Goal: Information Seeking & Learning: Check status

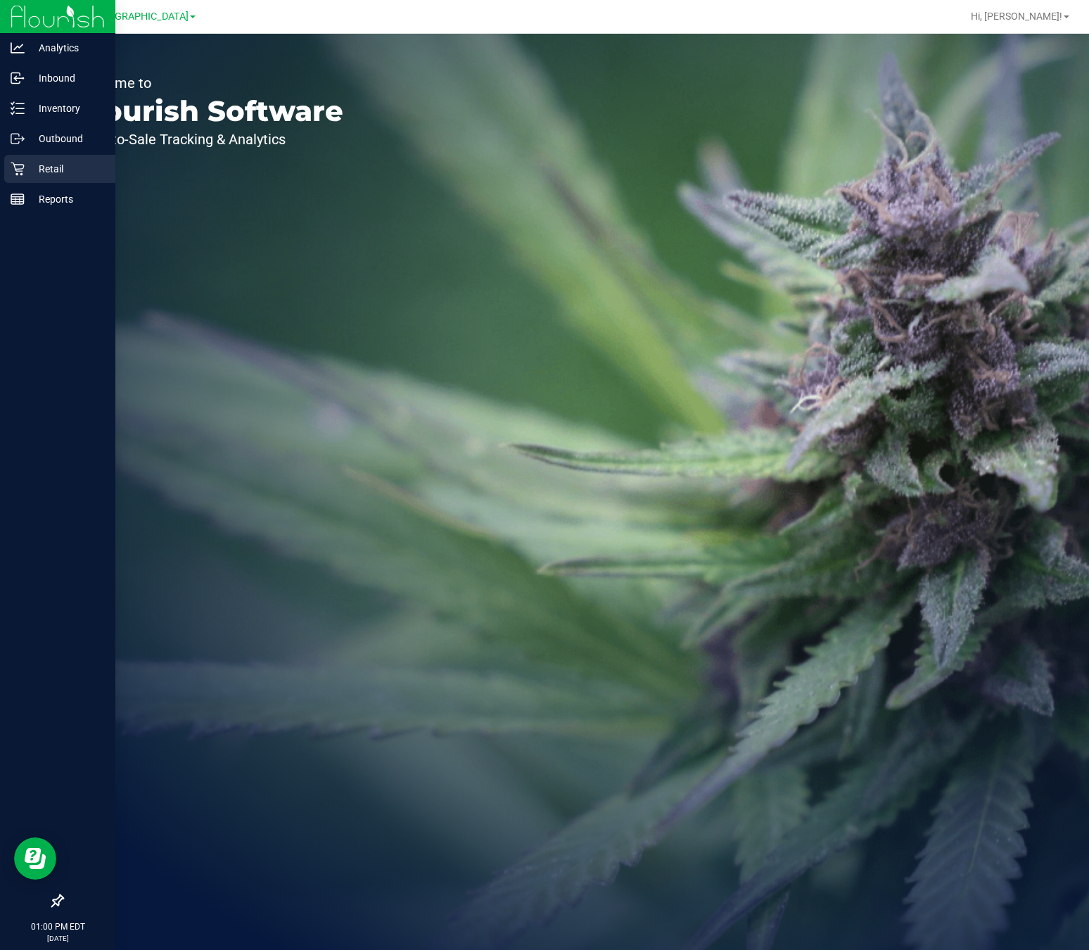
click at [76, 160] on p "Retail" at bounding box center [67, 168] width 84 height 17
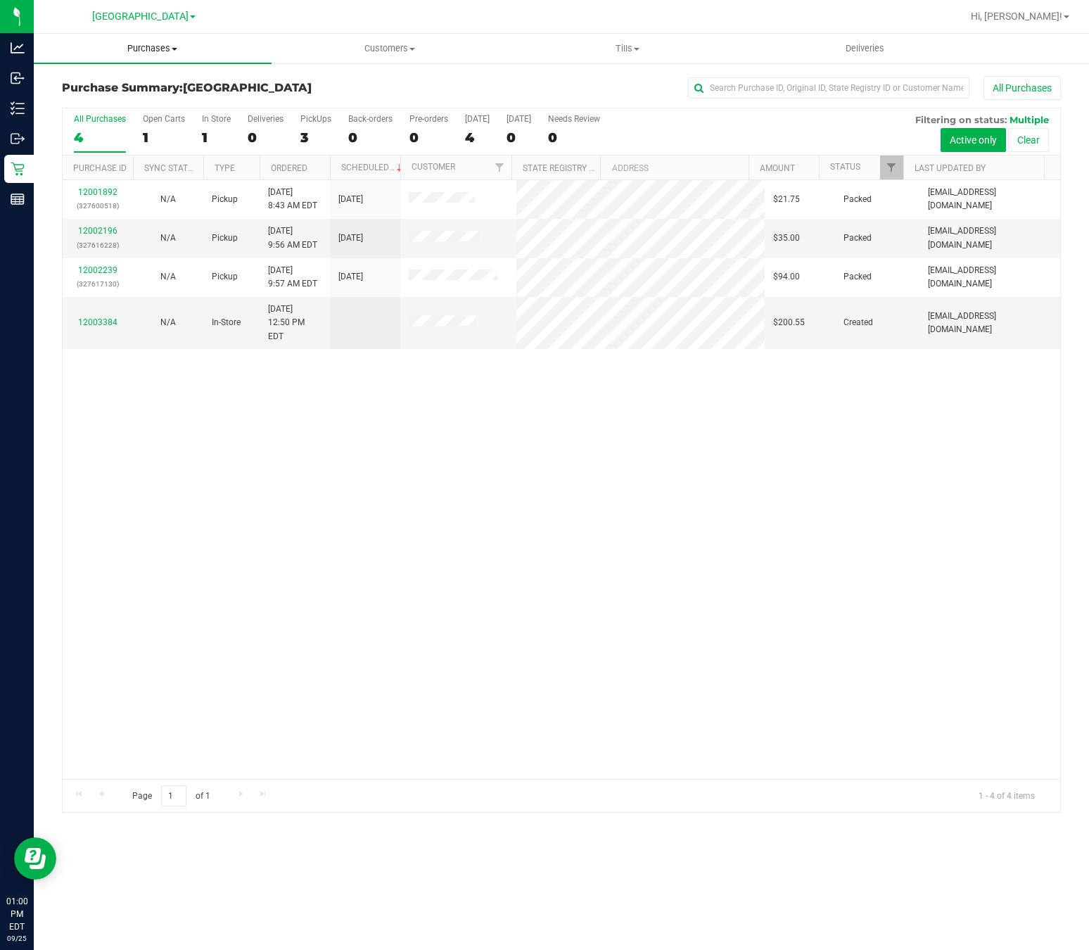
click at [144, 45] on span "Purchases" at bounding box center [153, 48] width 238 height 13
click at [151, 95] on li "Fulfillment" at bounding box center [153, 102] width 238 height 17
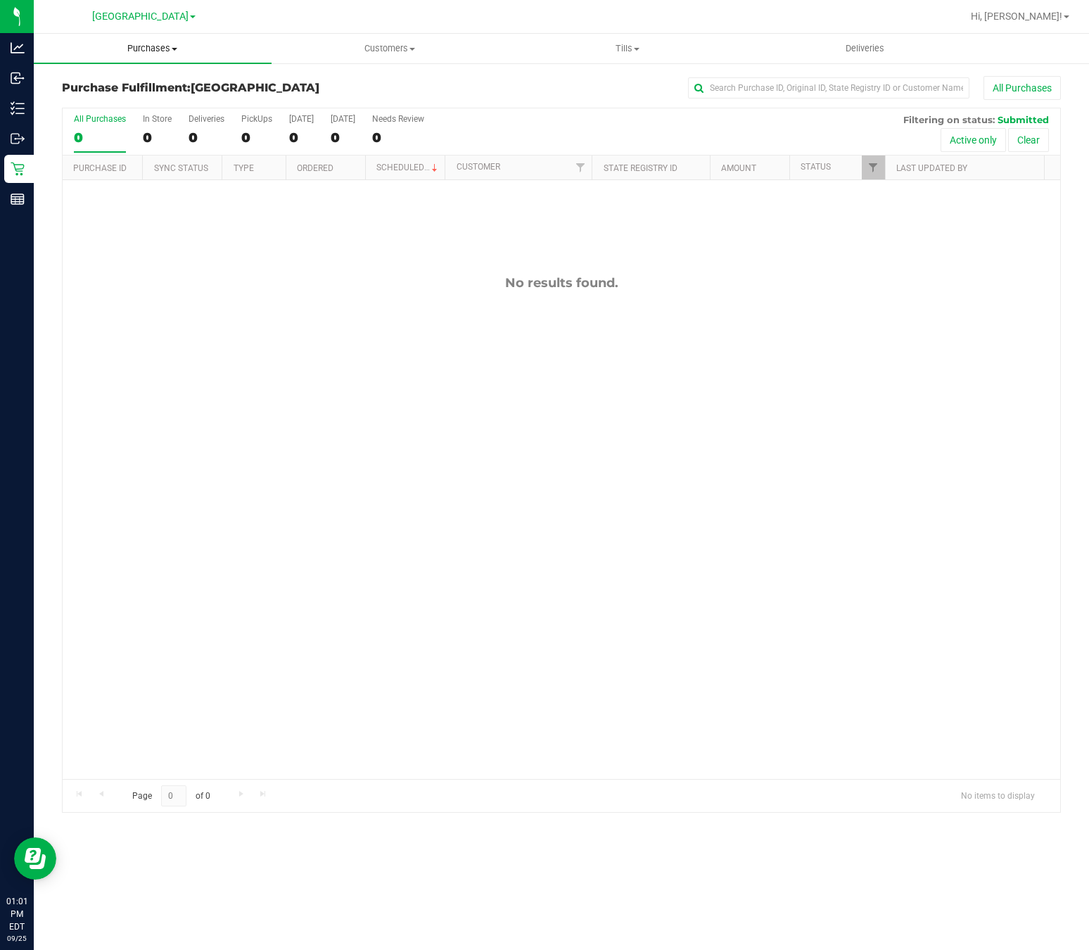
click at [155, 55] on uib-tab-heading "Purchases Summary of purchases Fulfillment All purchases" at bounding box center [153, 49] width 238 height 30
click at [160, 98] on li "Fulfillment" at bounding box center [153, 102] width 238 height 17
click at [163, 13] on span "[GEOGRAPHIC_DATA]" at bounding box center [140, 17] width 96 height 13
click at [104, 68] on link "Ft. Lauderdale WC" at bounding box center [143, 68] width 205 height 19
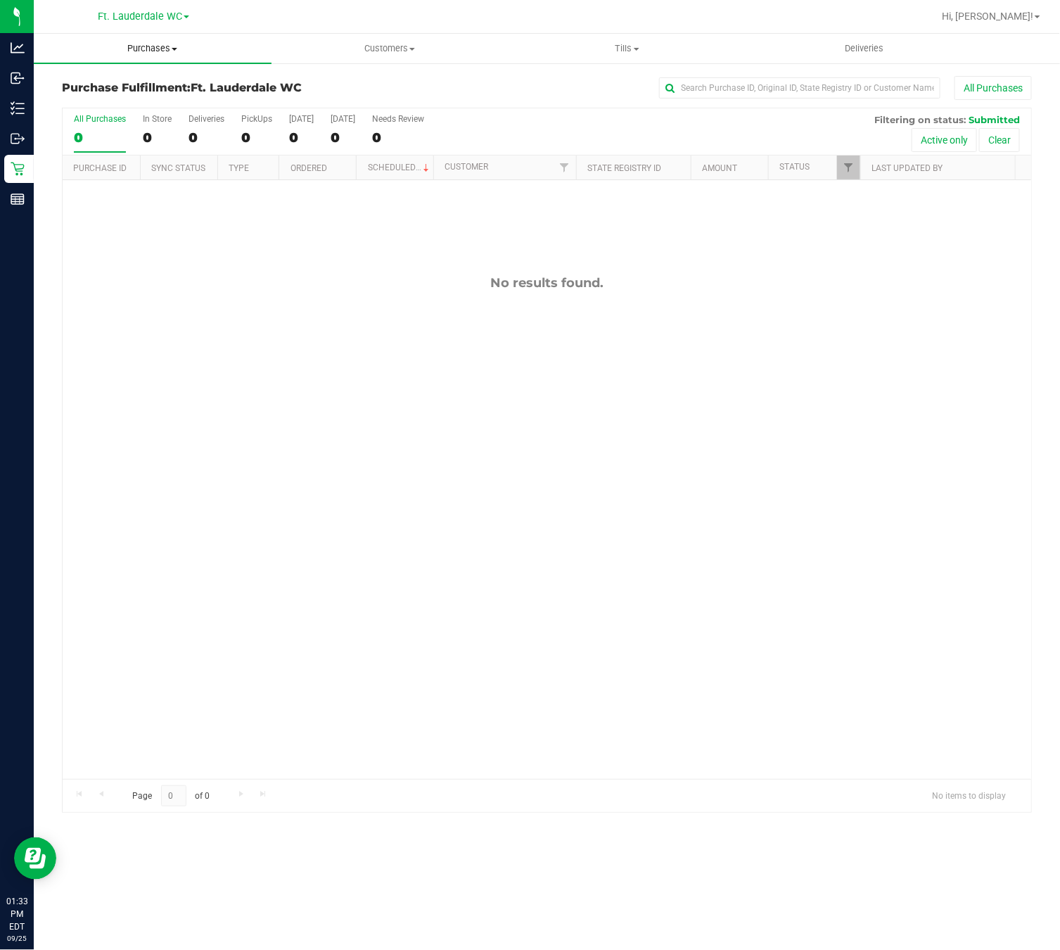
click at [150, 47] on span "Purchases" at bounding box center [153, 48] width 238 height 13
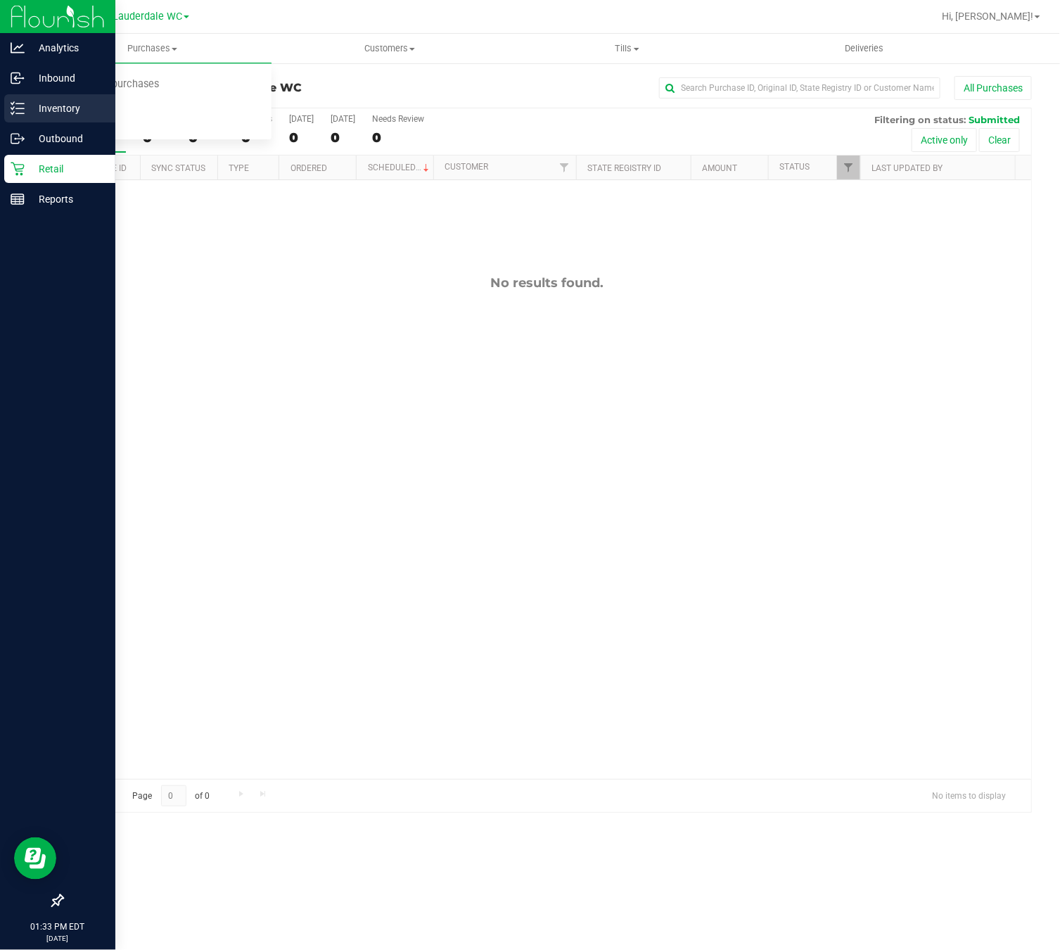
click at [28, 112] on p "Inventory" at bounding box center [67, 108] width 84 height 17
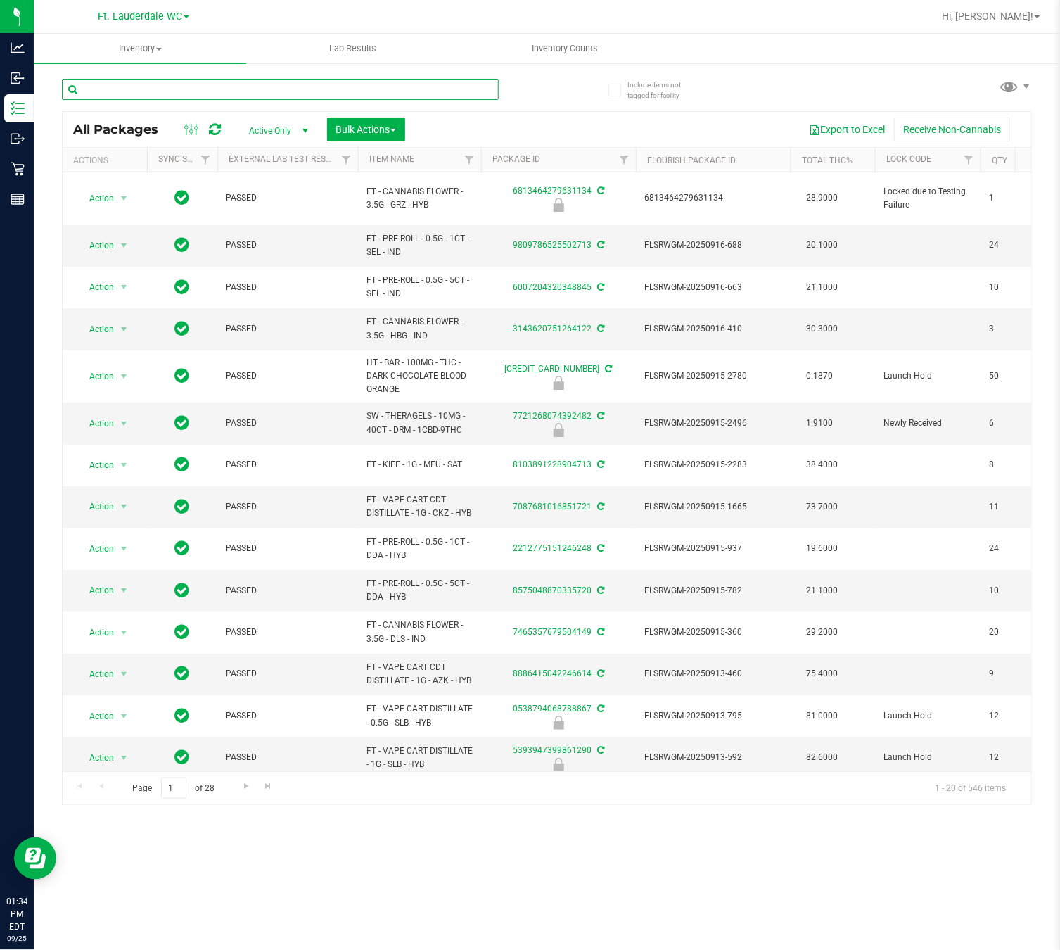
click at [170, 94] on input "text" at bounding box center [280, 89] width 437 height 21
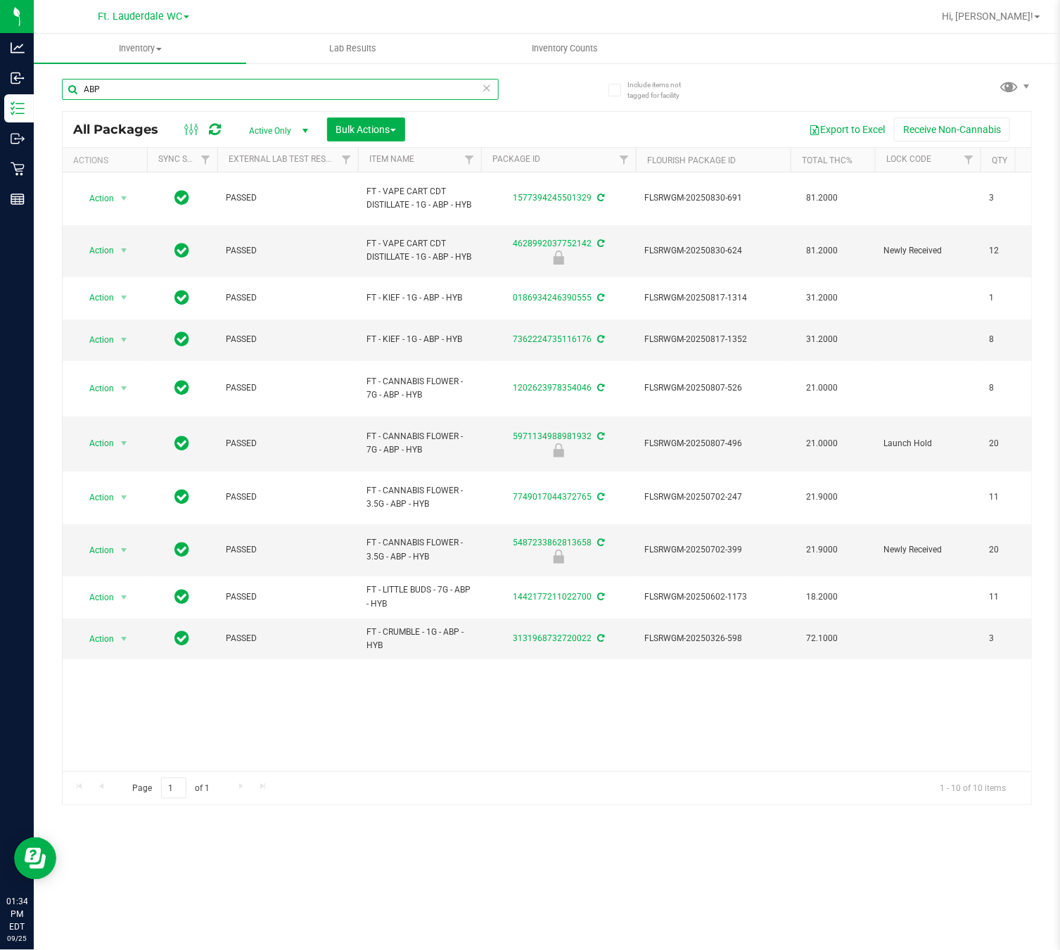
click at [182, 93] on input "ABP" at bounding box center [280, 89] width 437 height 21
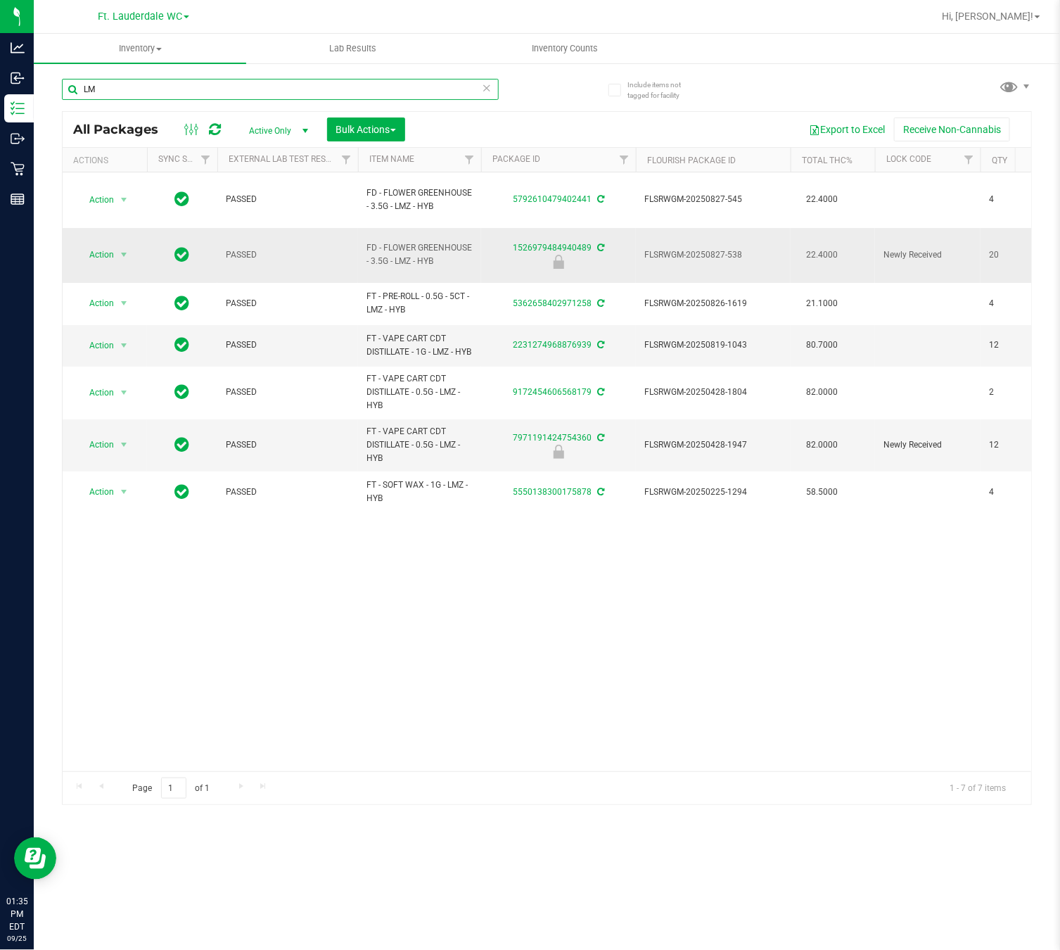
type input "L"
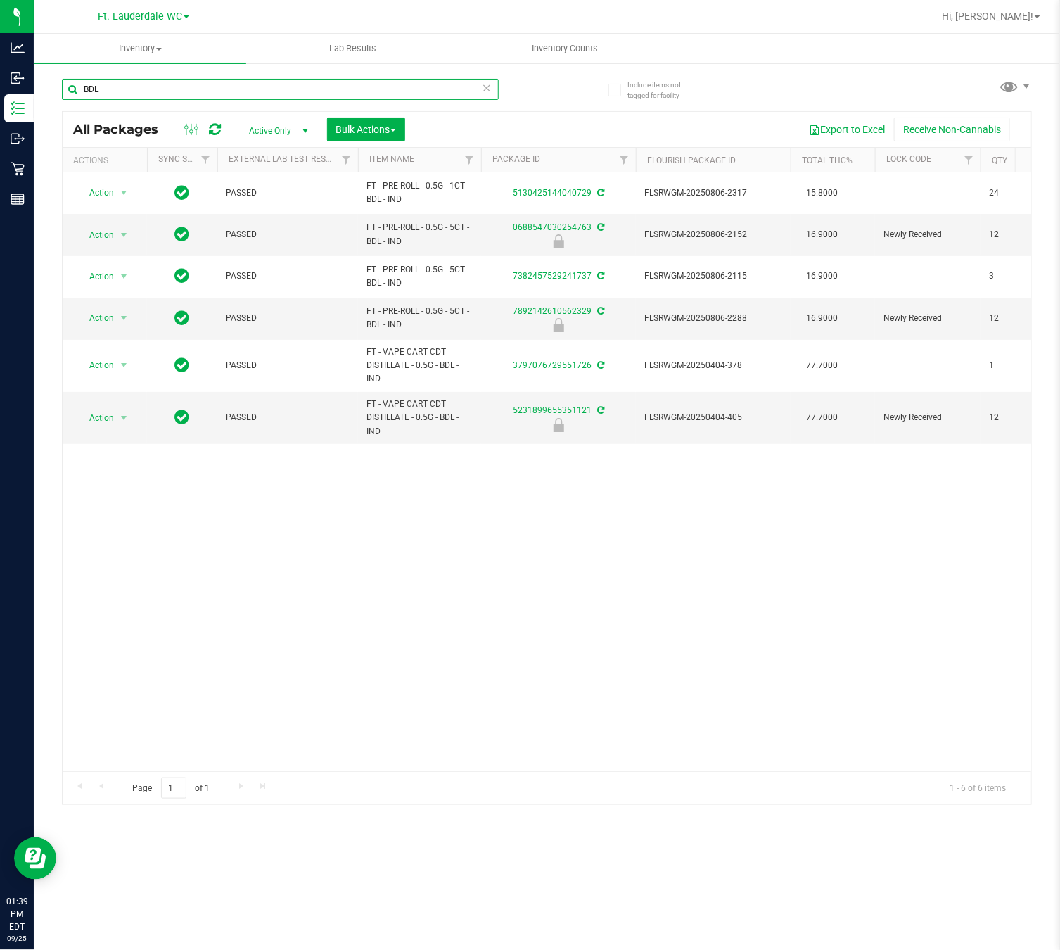
click at [217, 94] on input "BDL" at bounding box center [280, 89] width 437 height 21
click at [216, 95] on input "BDL" at bounding box center [280, 89] width 437 height 21
type input "PKT"
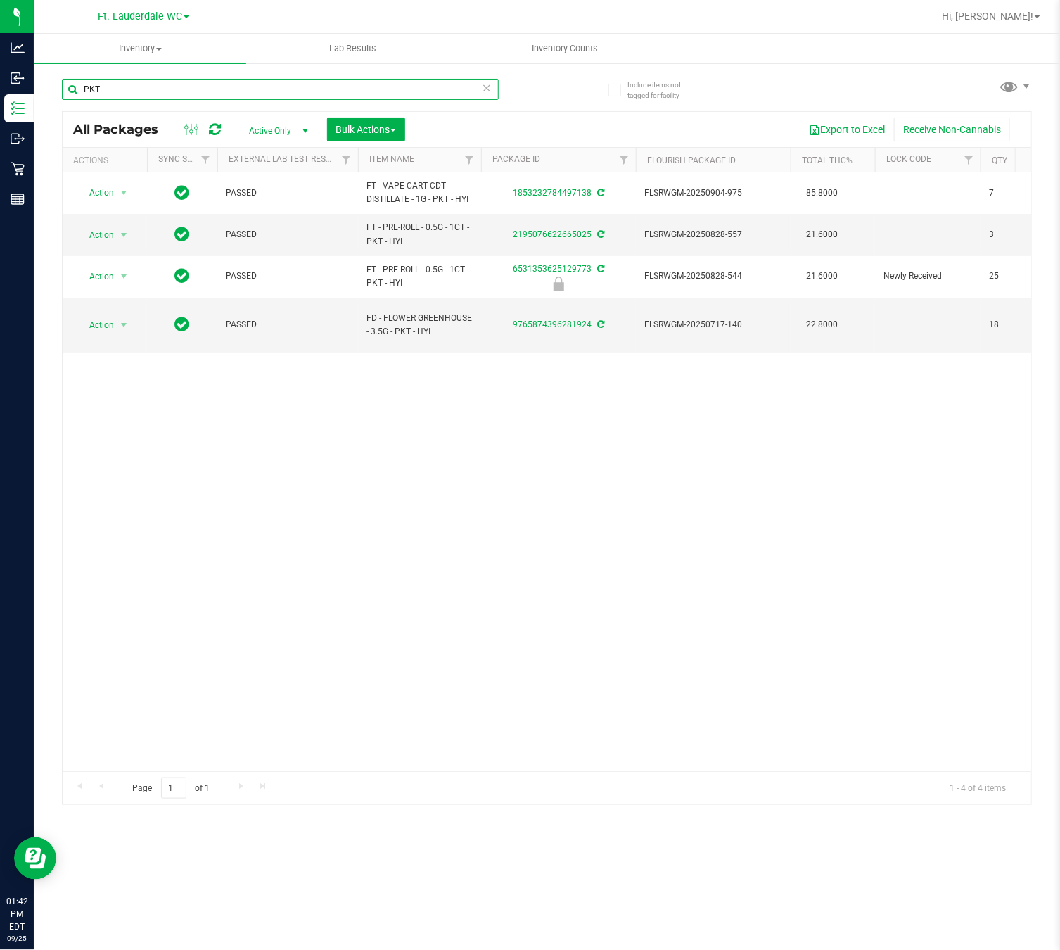
click at [141, 91] on input "PKT" at bounding box center [280, 89] width 437 height 21
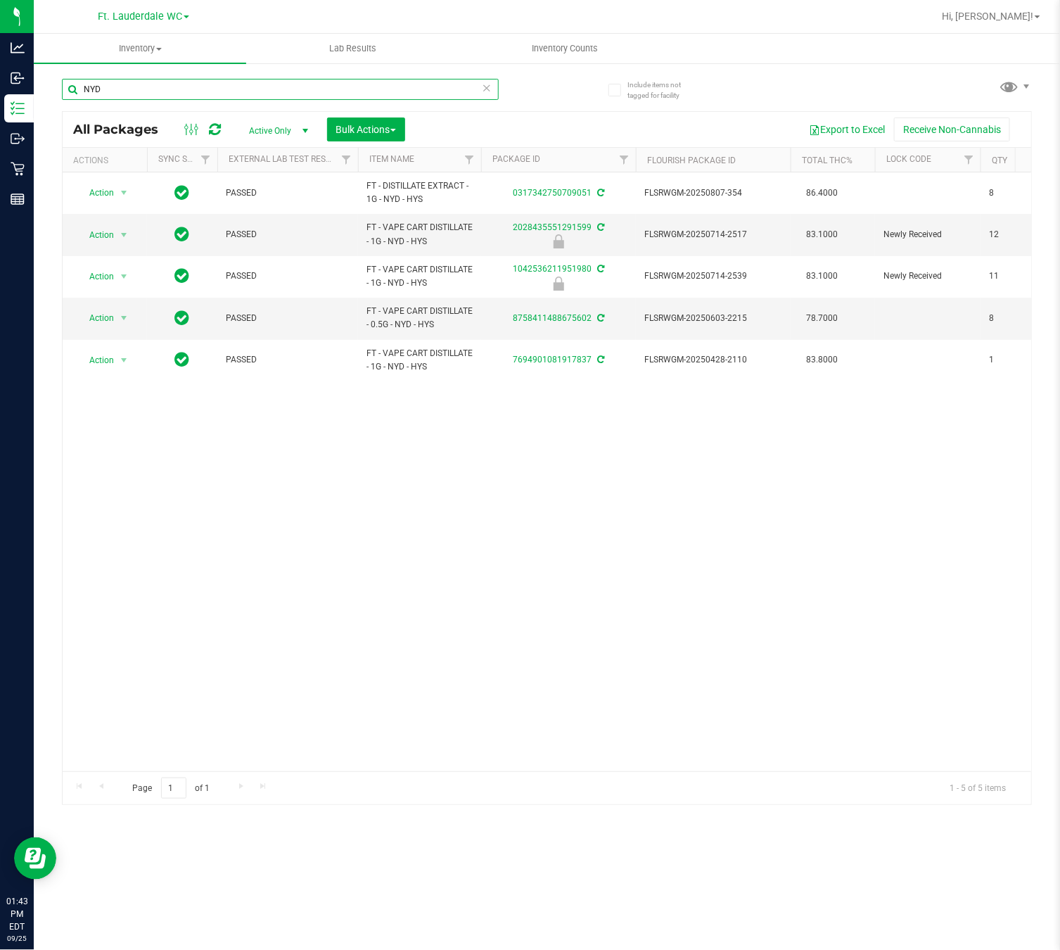
drag, startPoint x: 203, startPoint y: 94, endPoint x: -15, endPoint y: 116, distance: 218.6
click at [0, 116] on html "Analytics Inbound Inventory Outbound Retail Reports 01:43 PM EDT [DATE] 09/25 F…" at bounding box center [530, 475] width 1060 height 950
type input "ZKR"
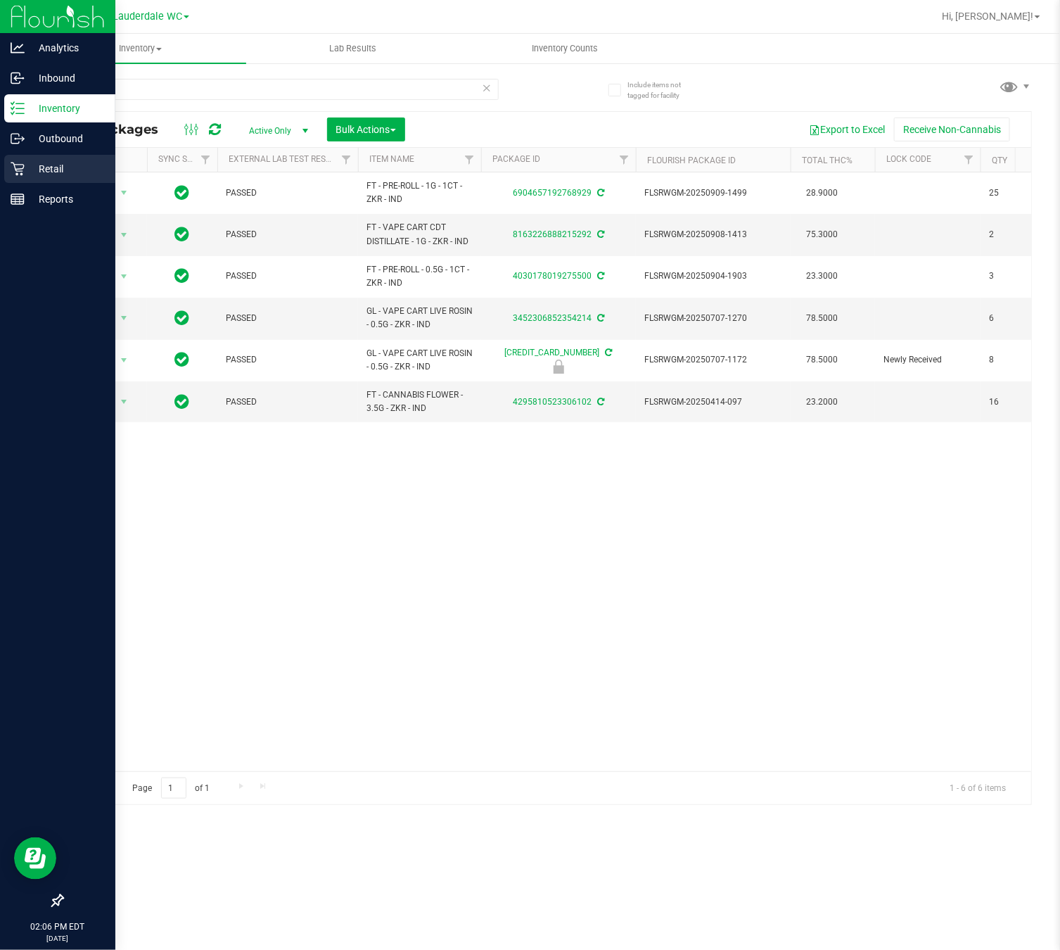
click at [45, 177] on div "Retail" at bounding box center [59, 169] width 111 height 28
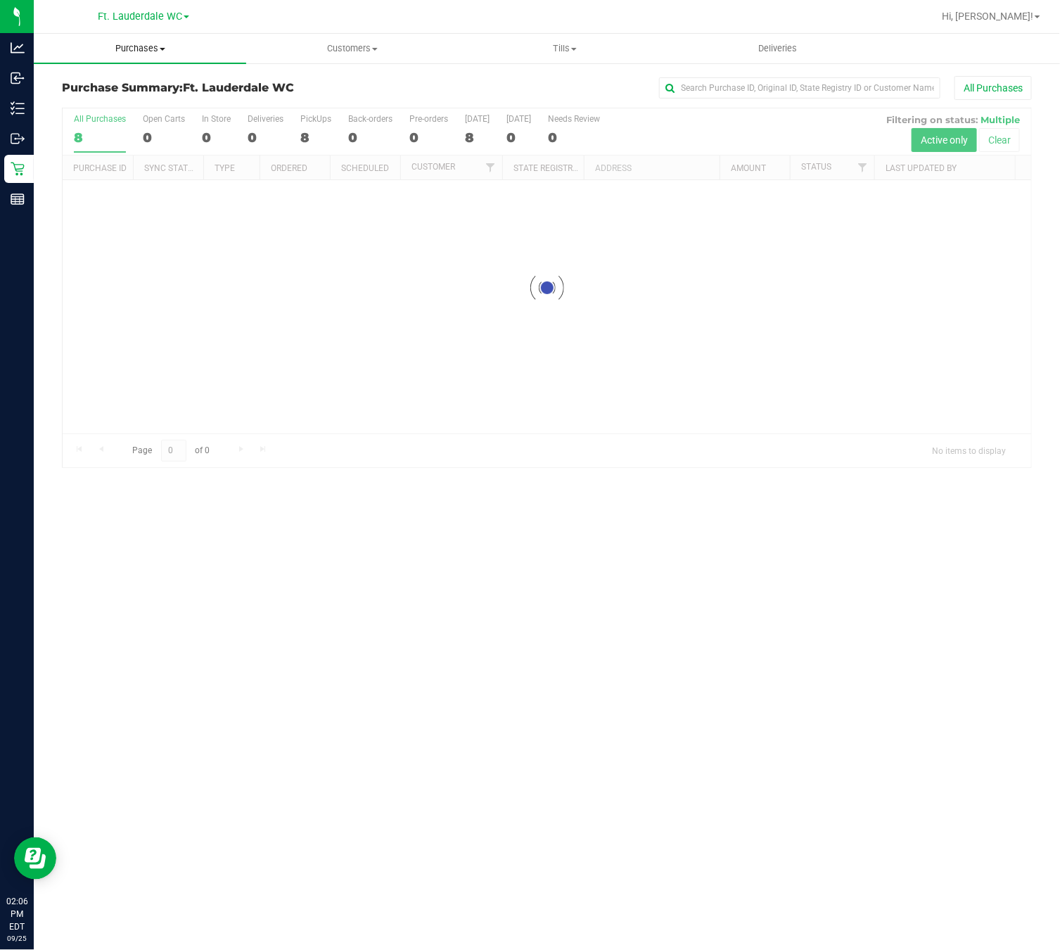
click at [165, 47] on span "Purchases" at bounding box center [140, 48] width 213 height 13
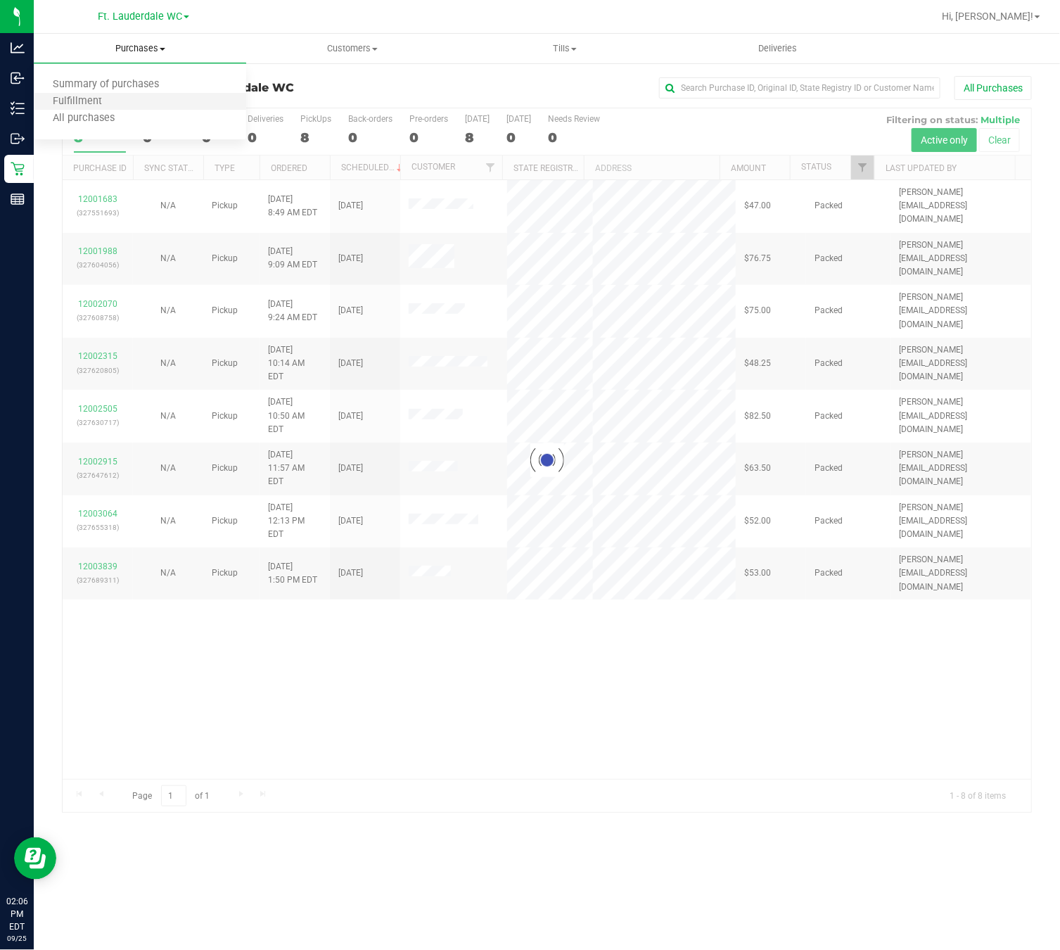
click at [155, 102] on li "Fulfillment" at bounding box center [140, 102] width 213 height 17
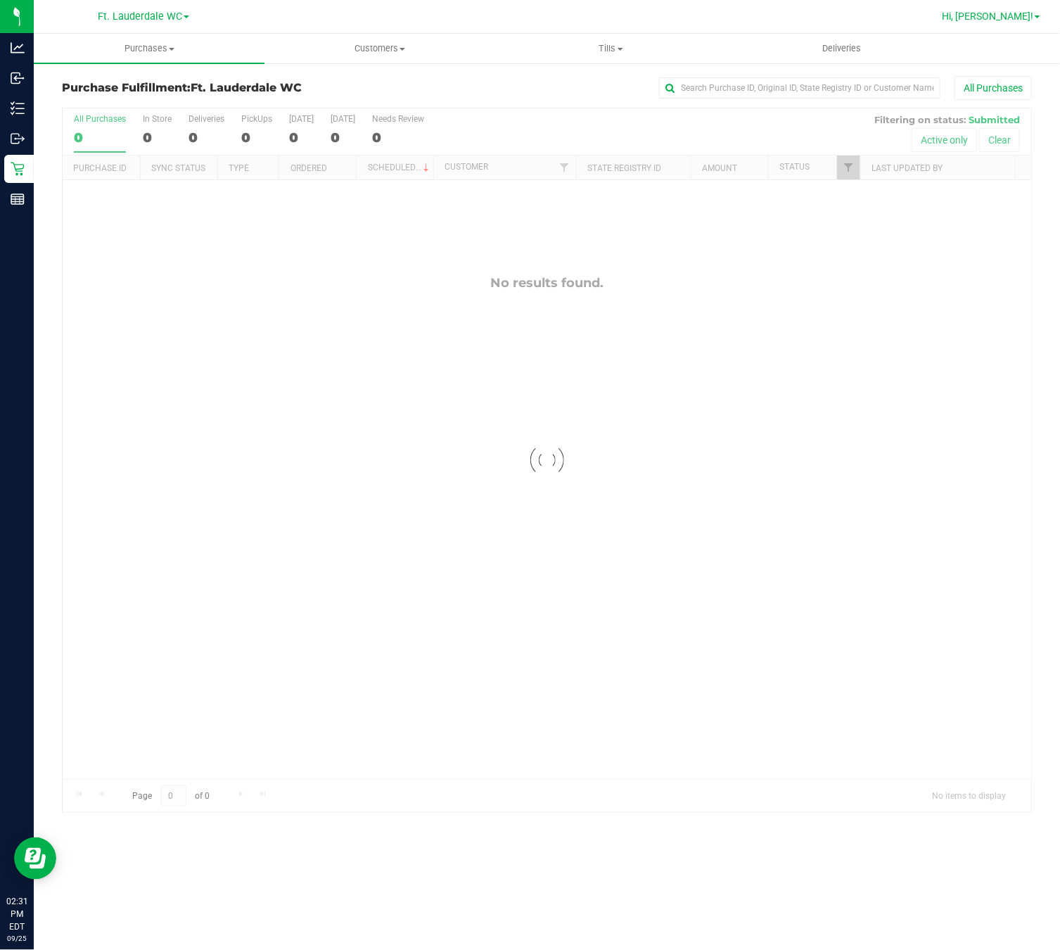
click at [1024, 15] on span "Hi, [PERSON_NAME]!" at bounding box center [987, 16] width 91 height 11
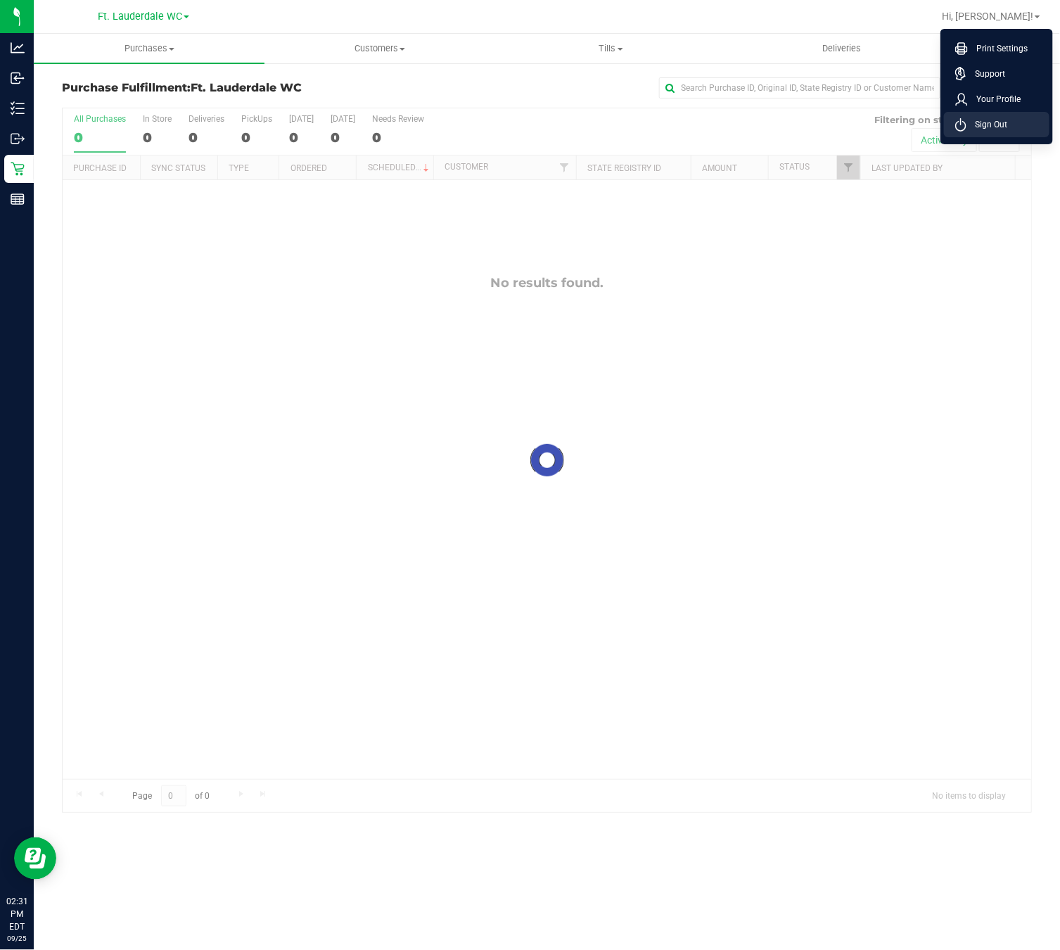
click at [977, 115] on li "Sign Out" at bounding box center [997, 124] width 106 height 25
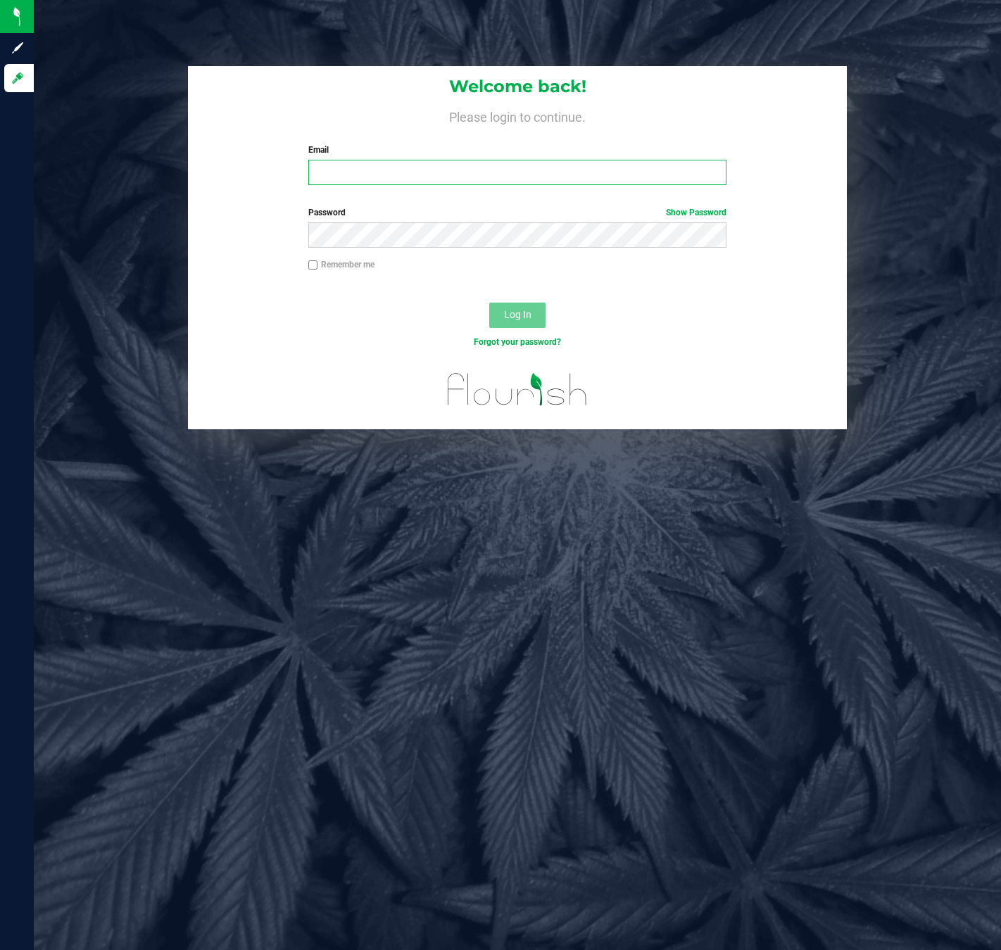
click at [484, 169] on input "Email" at bounding box center [517, 172] width 418 height 25
type input "[EMAIL_ADDRESS][DOMAIN_NAME]"
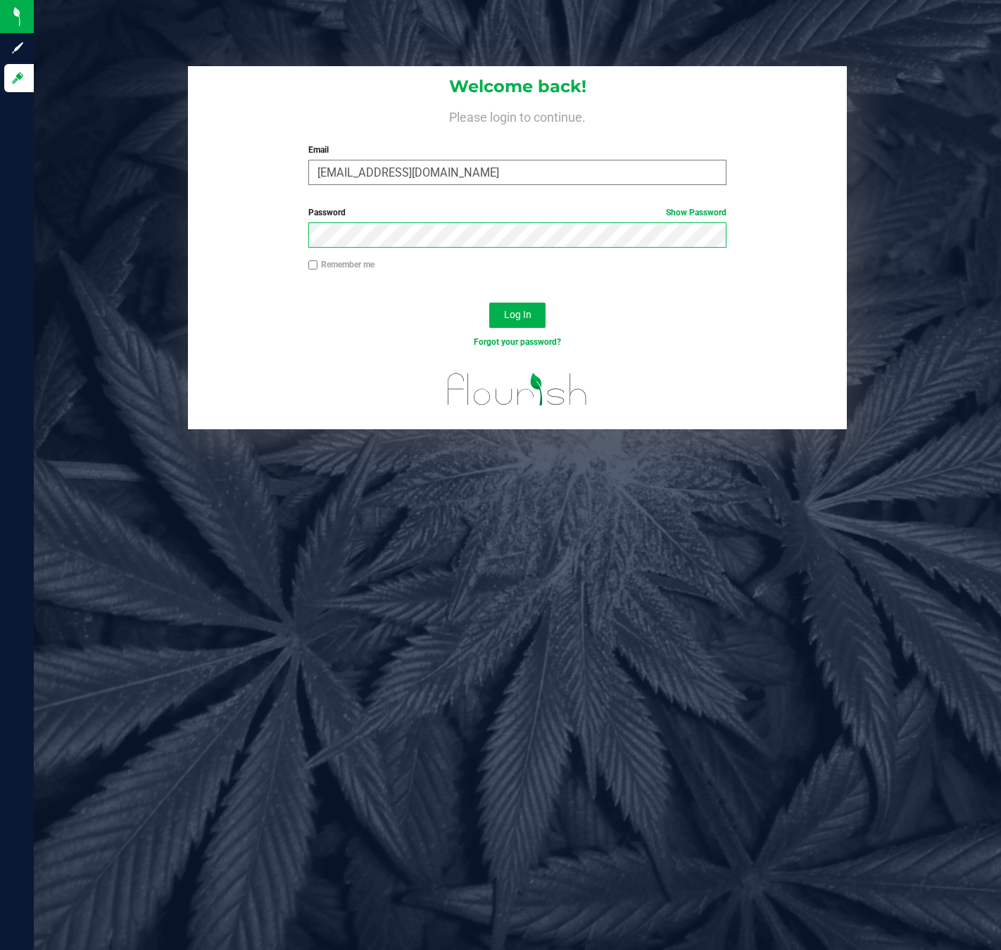
click at [489, 303] on button "Log In" at bounding box center [517, 315] width 56 height 25
